Goal: Find specific page/section: Find specific page/section

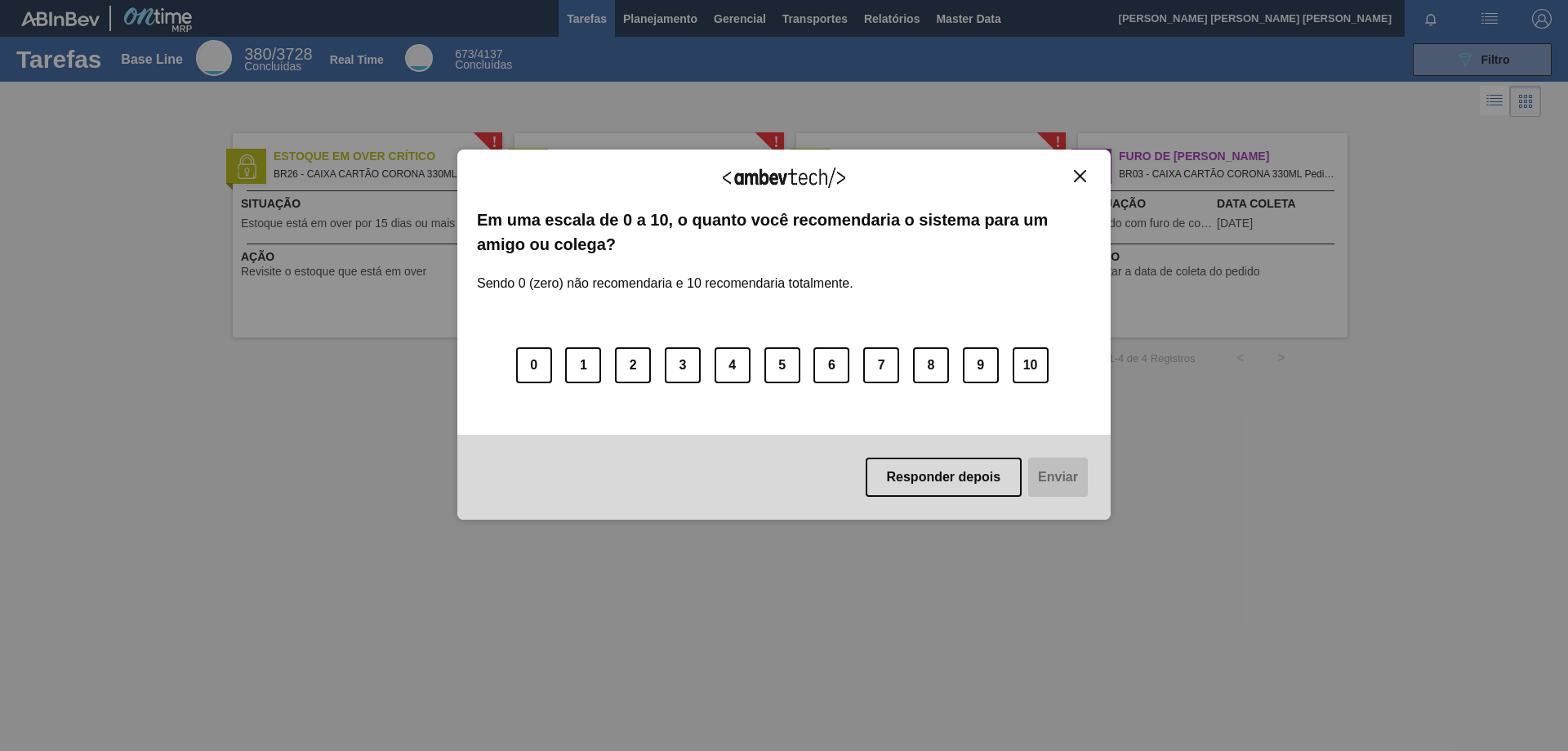
click at [1084, 176] on img "Close" at bounding box center [1080, 176] width 12 height 12
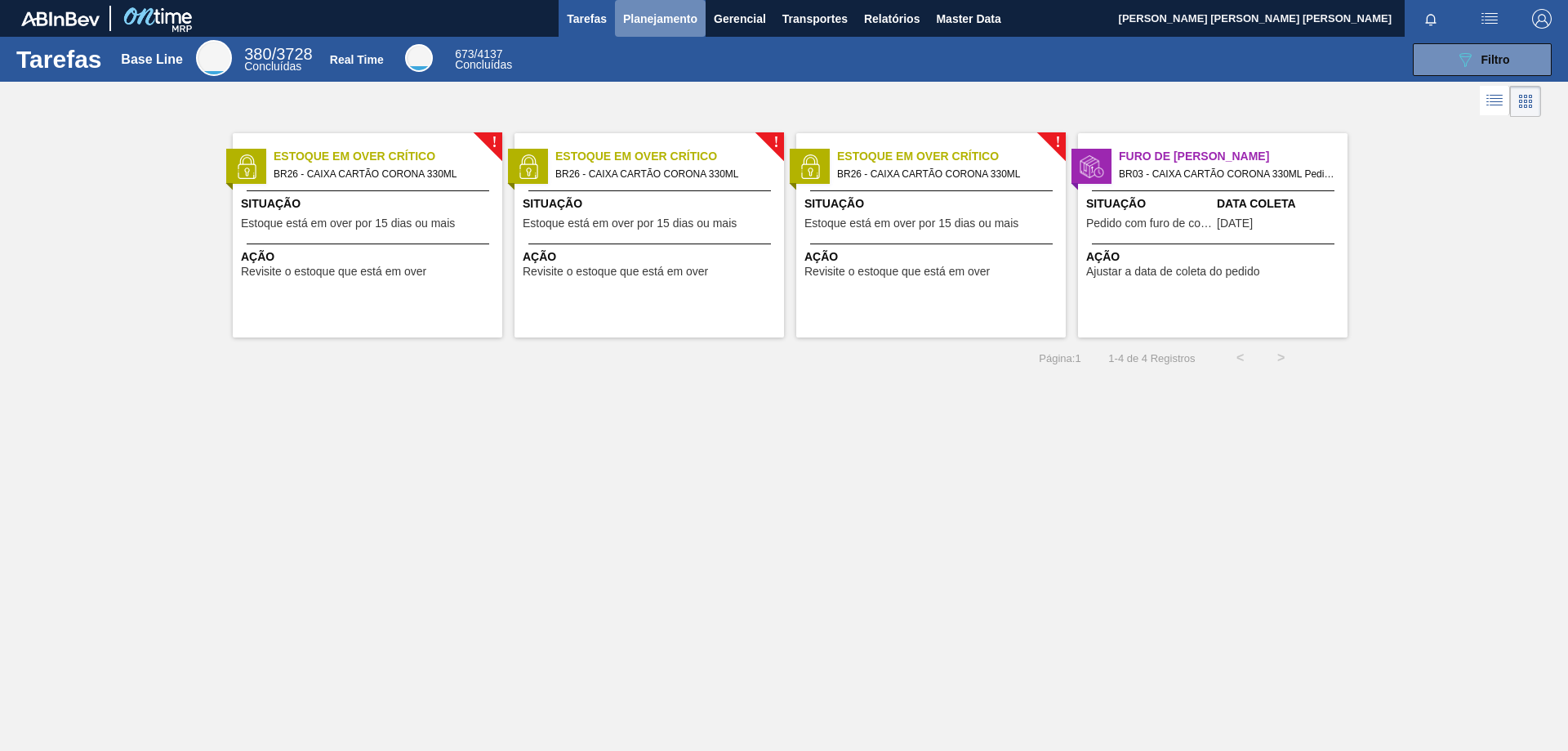
click at [677, 15] on span "Planejamento" at bounding box center [660, 18] width 74 height 19
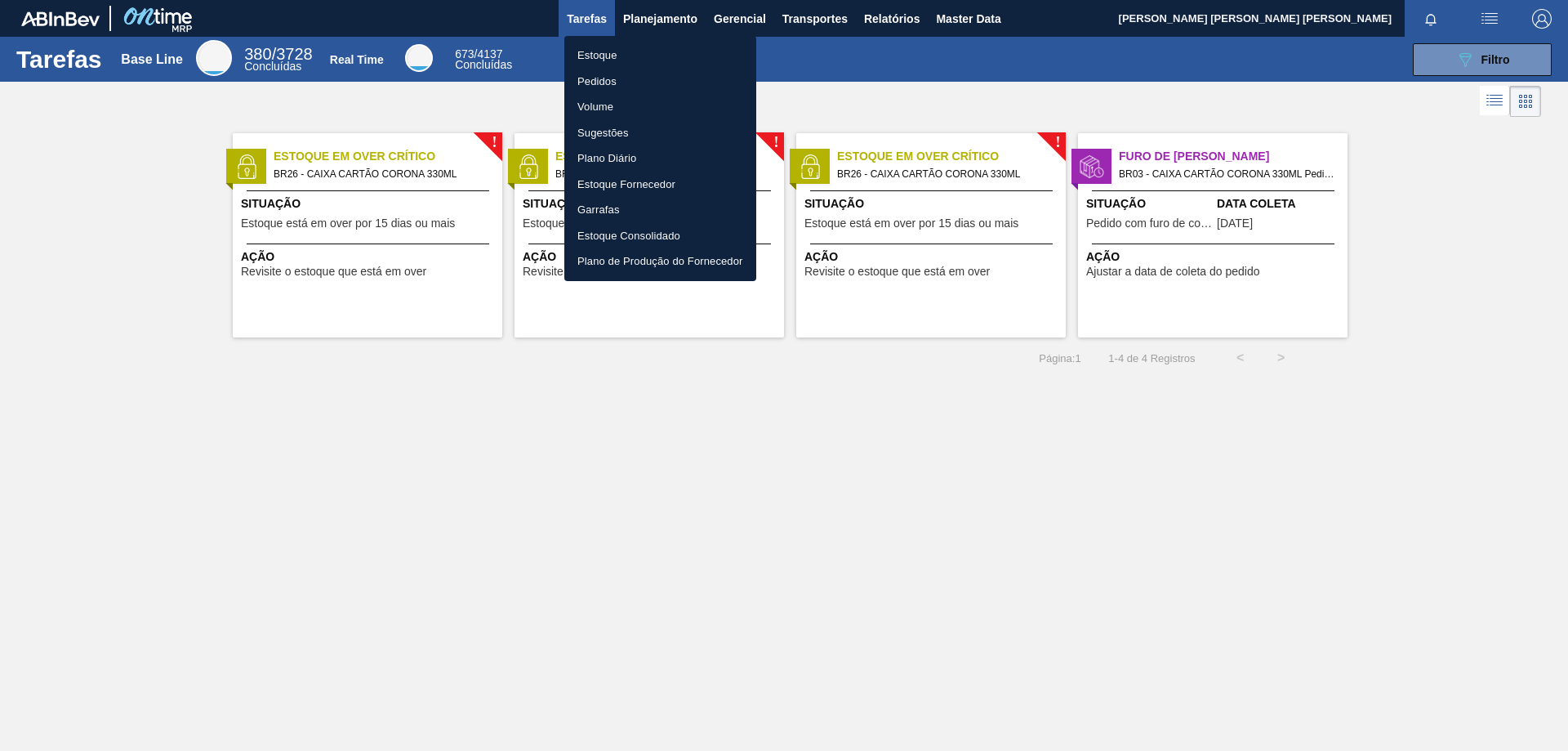
click at [614, 55] on li "Estoque" at bounding box center [661, 55] width 192 height 26
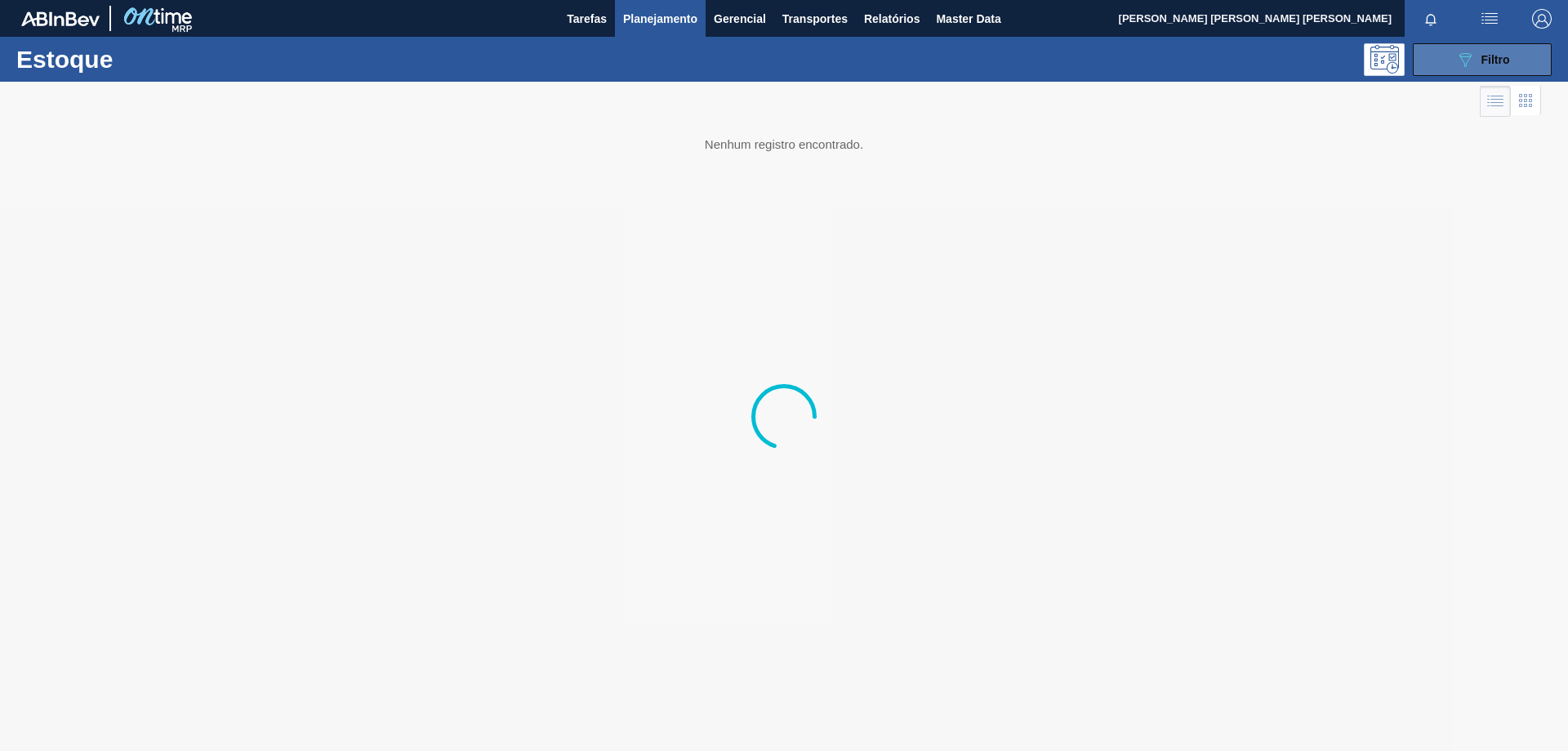
click at [1519, 46] on button "089F7B8B-B2A5-4AFE-B5C0-19BA573D28AC Filtro" at bounding box center [1483, 59] width 139 height 32
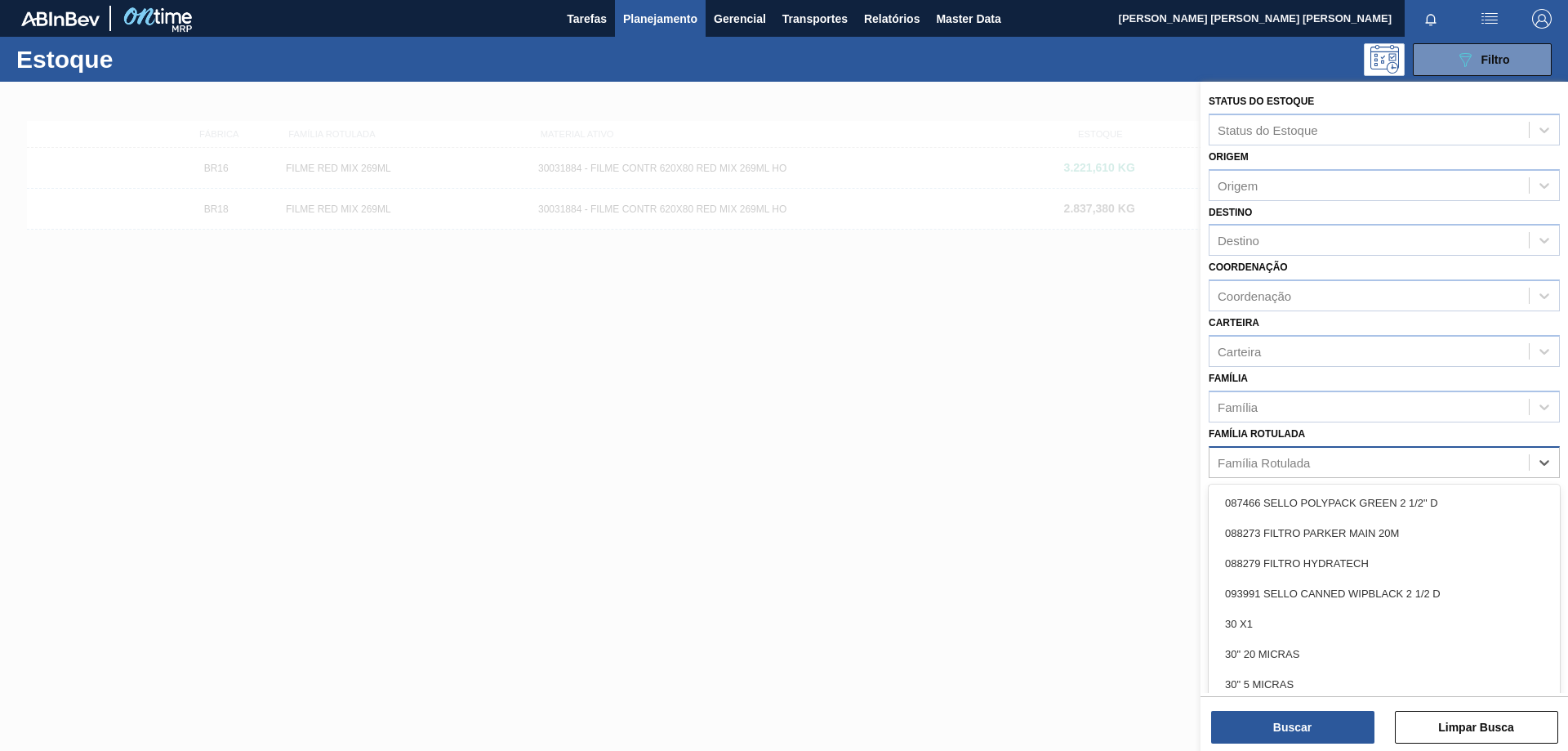
click at [1348, 469] on div "Família Rotulada" at bounding box center [1369, 462] width 319 height 24
type Rotulada "qr"
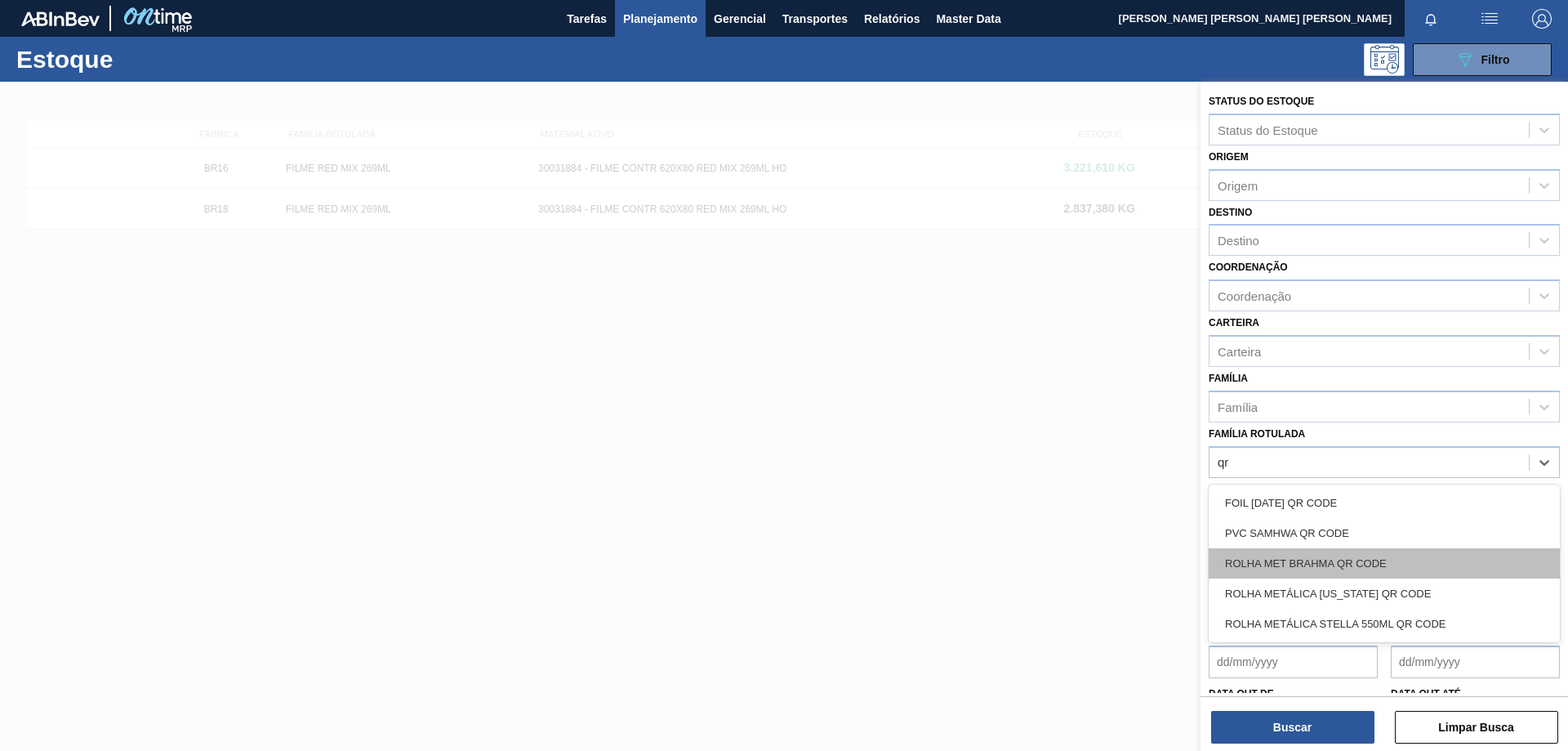
click at [1343, 555] on div "ROLHA MET BRAHMA QR CODE" at bounding box center [1385, 563] width 351 height 31
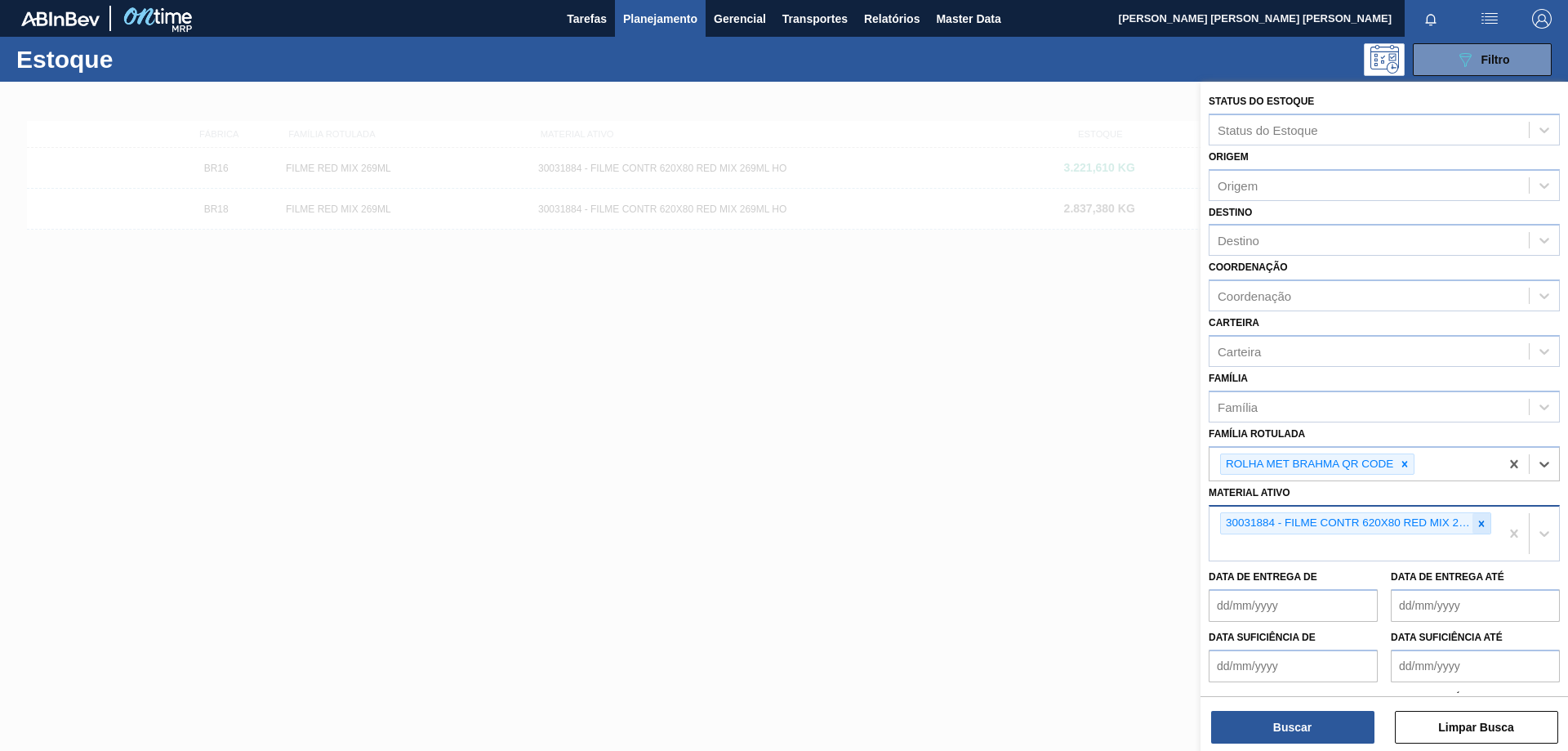
click at [1480, 527] on icon at bounding box center [1482, 523] width 11 height 11
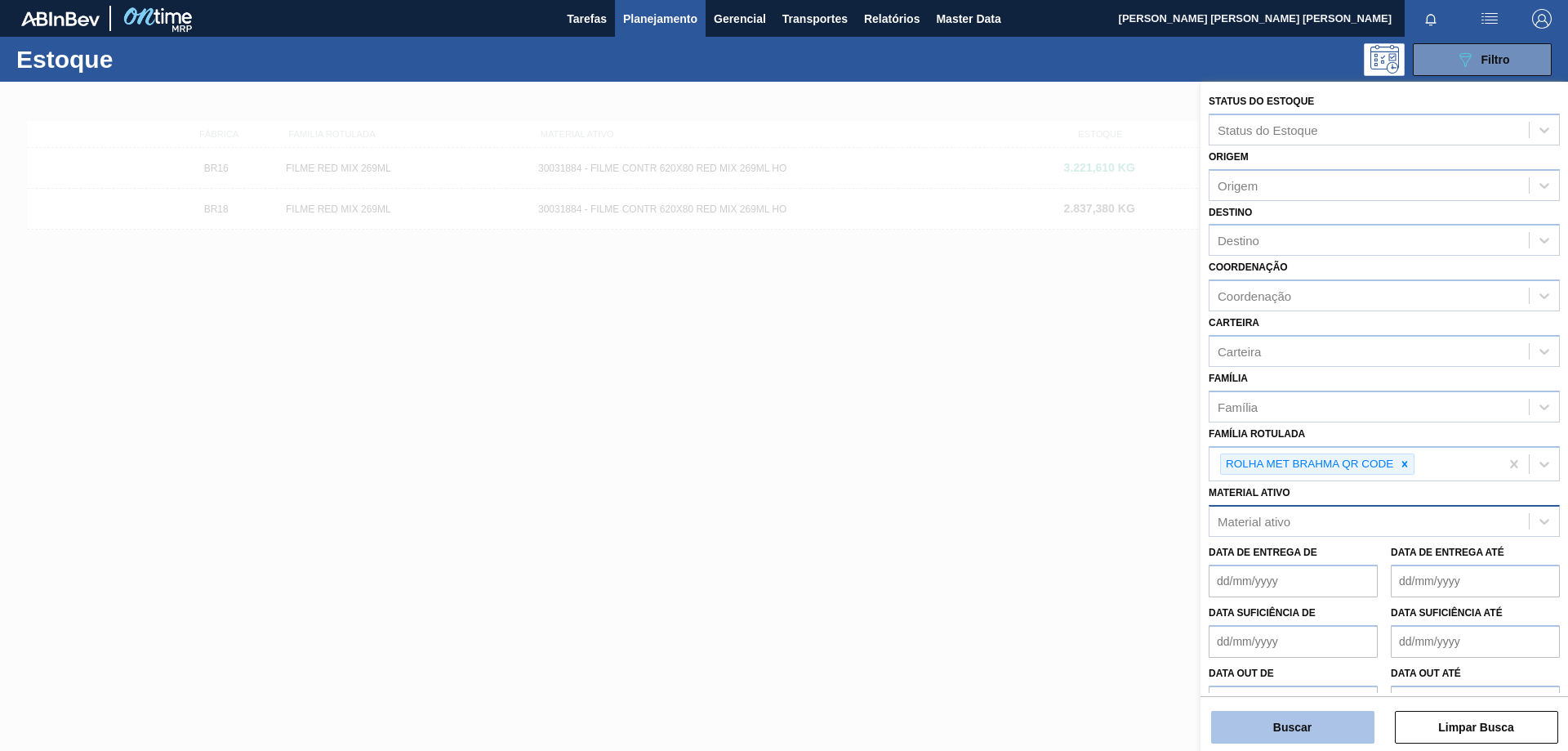
click at [1318, 724] on button "Buscar" at bounding box center [1292, 727] width 164 height 32
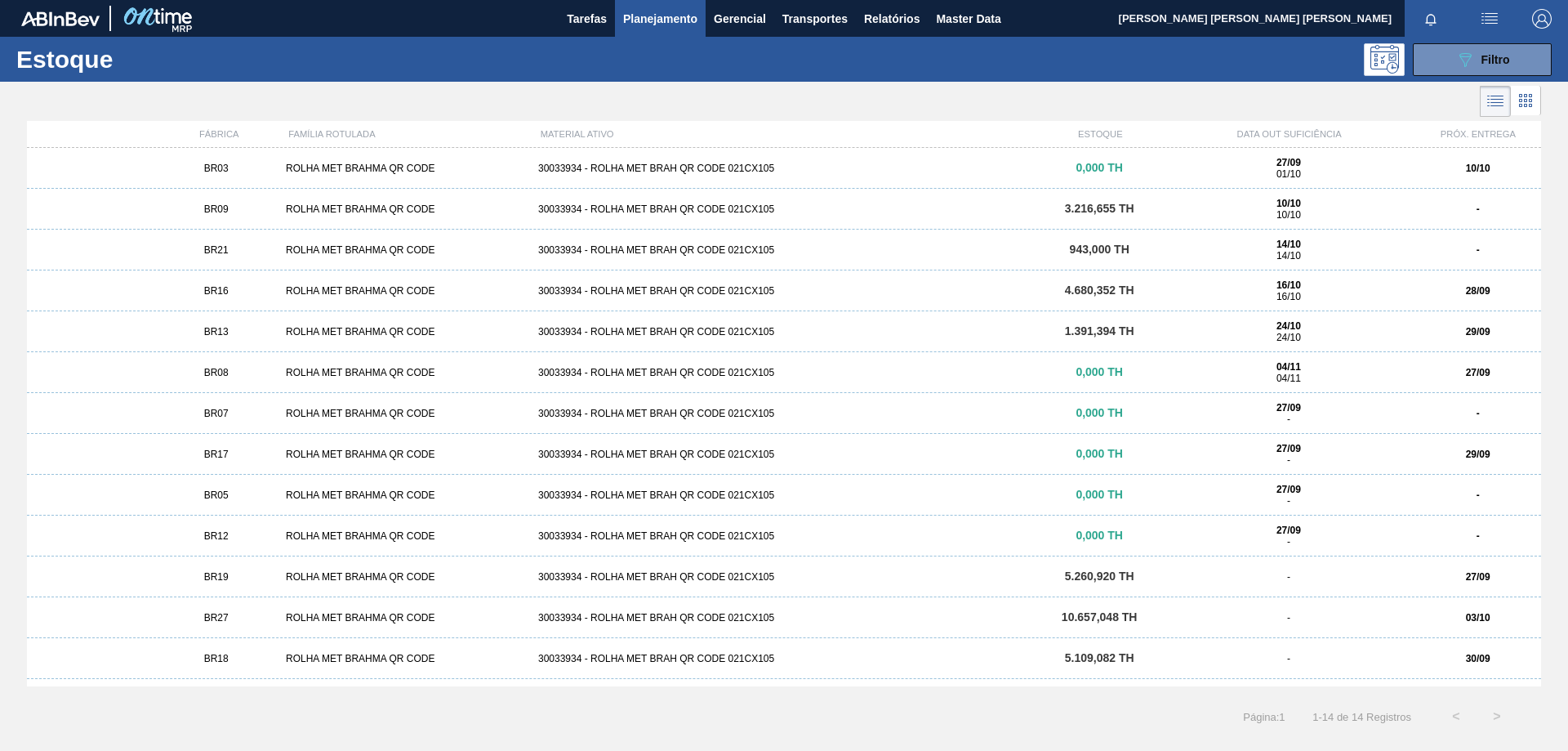
click at [413, 584] on div "BR19 ROLHA MET BRAHMA QR CODE 30033934 - ROLHA MET BRAH QR CODE 021CX105 5.260,…" at bounding box center [784, 577] width 1514 height 41
